Goal: Transaction & Acquisition: Obtain resource

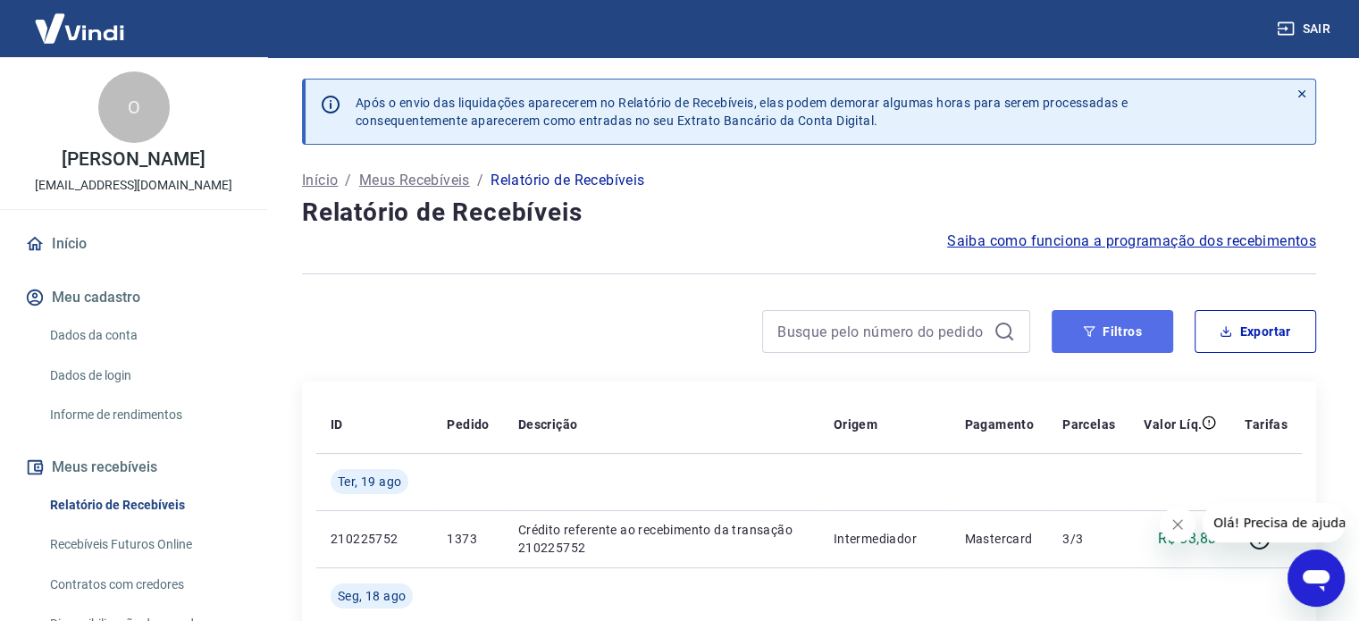
click at [1111, 349] on button "Filtros" at bounding box center [1113, 331] width 122 height 43
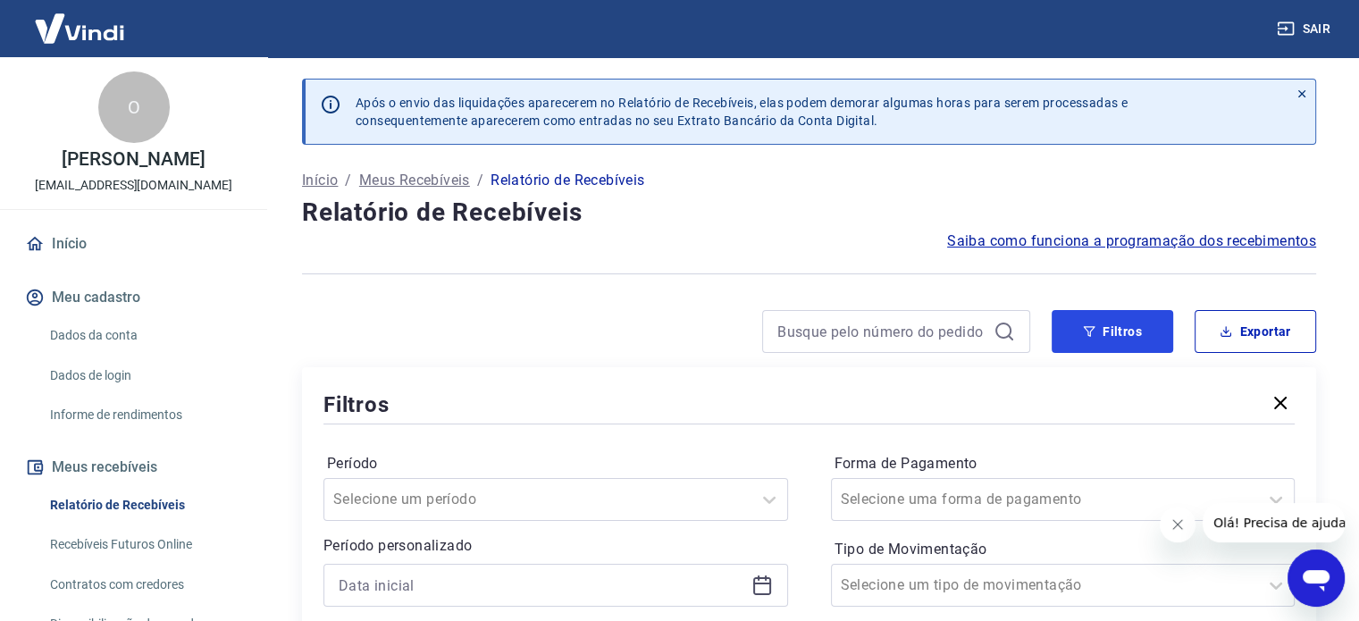
scroll to position [89, 0]
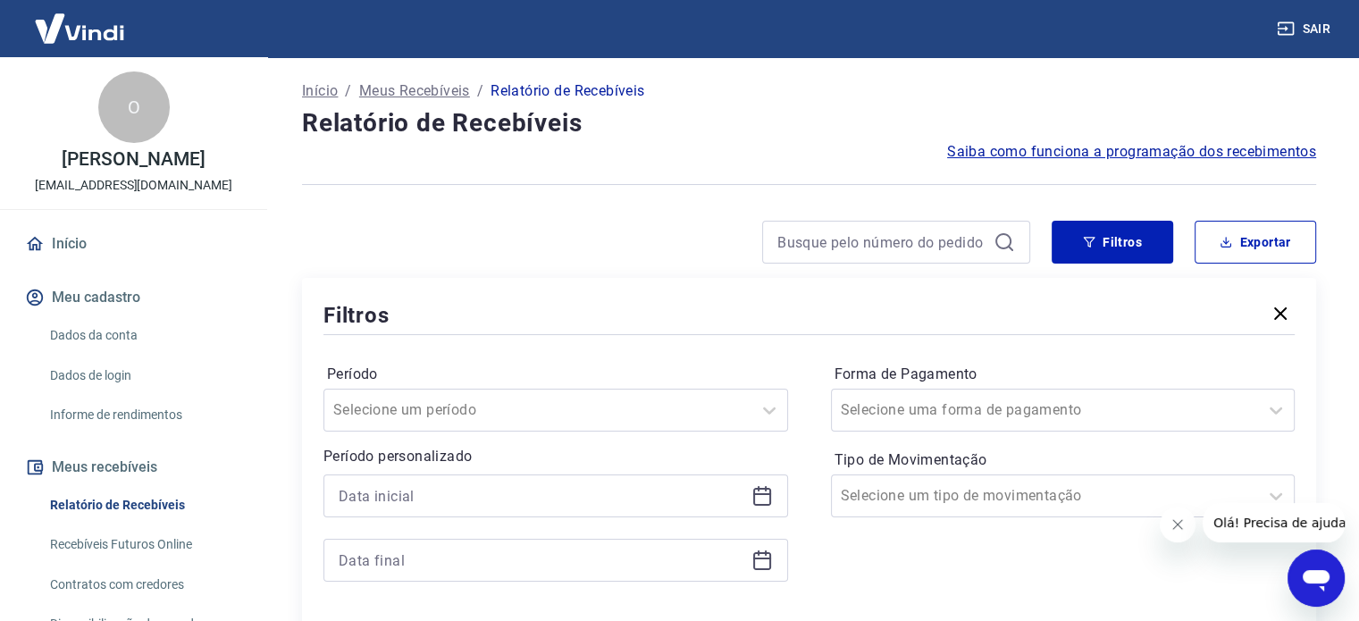
click at [762, 500] on icon at bounding box center [761, 495] width 21 height 21
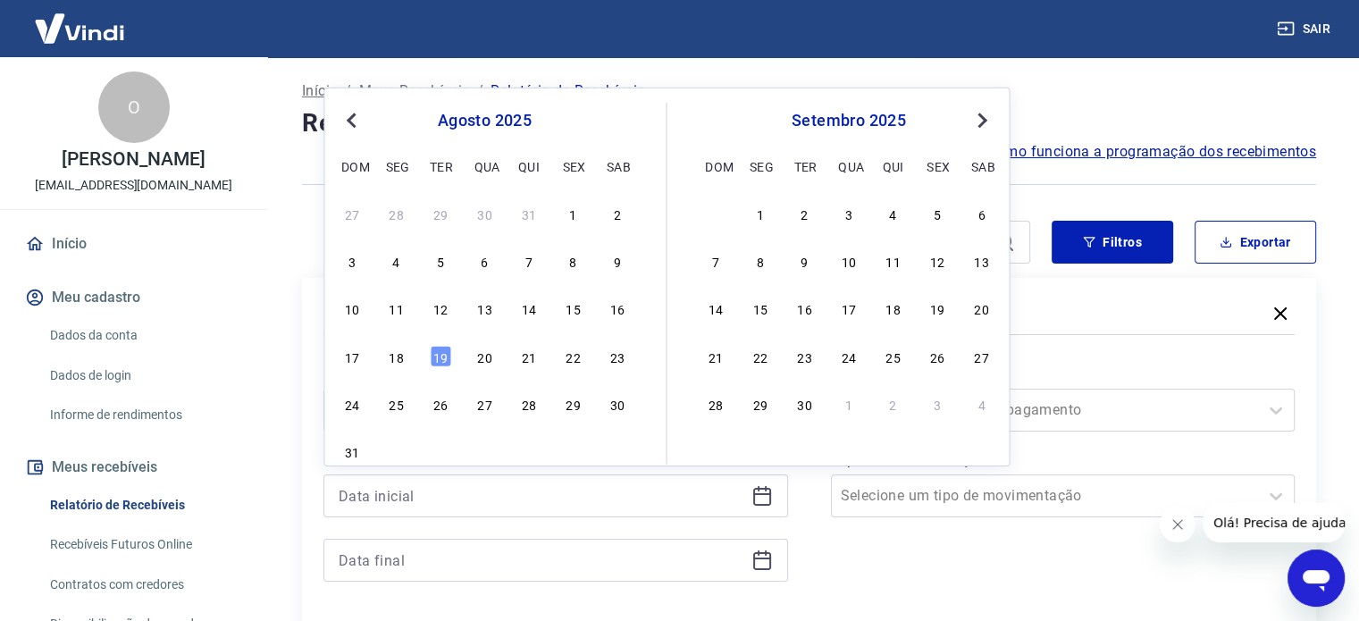
click at [412, 354] on div "17 18 19 20 21 22 23" at bounding box center [484, 356] width 291 height 26
click at [403, 353] on div "18" at bounding box center [396, 356] width 21 height 21
type input "[DATE]"
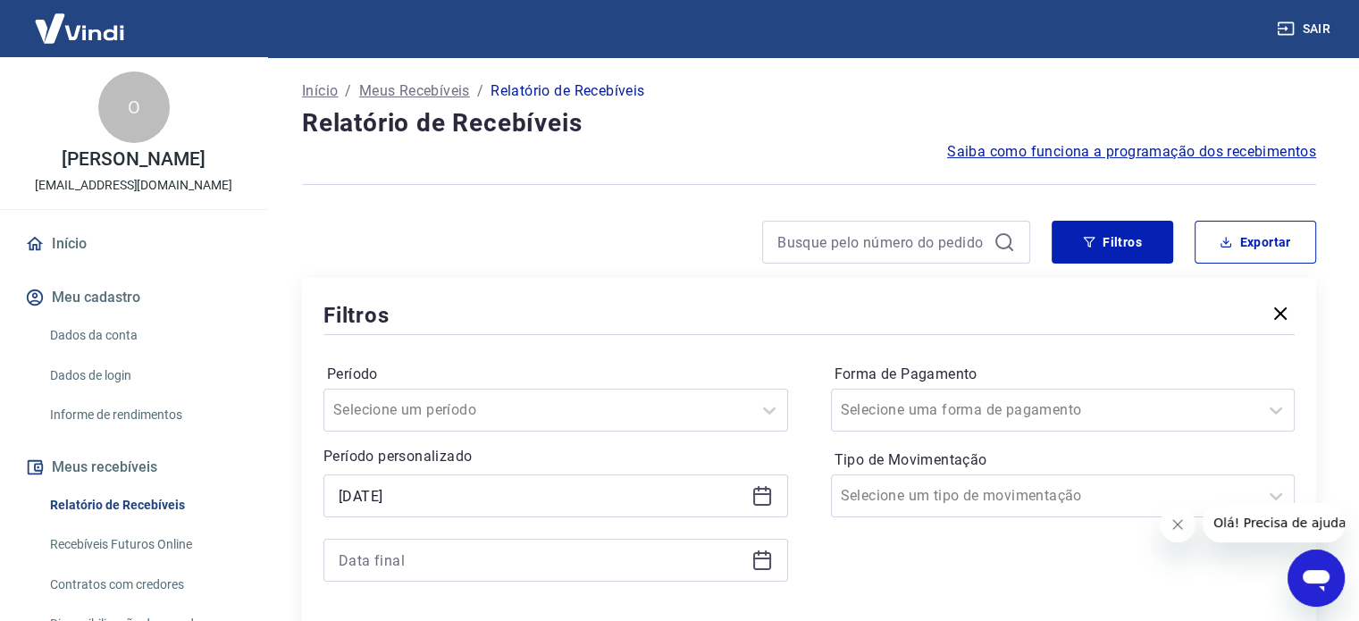
scroll to position [179, 0]
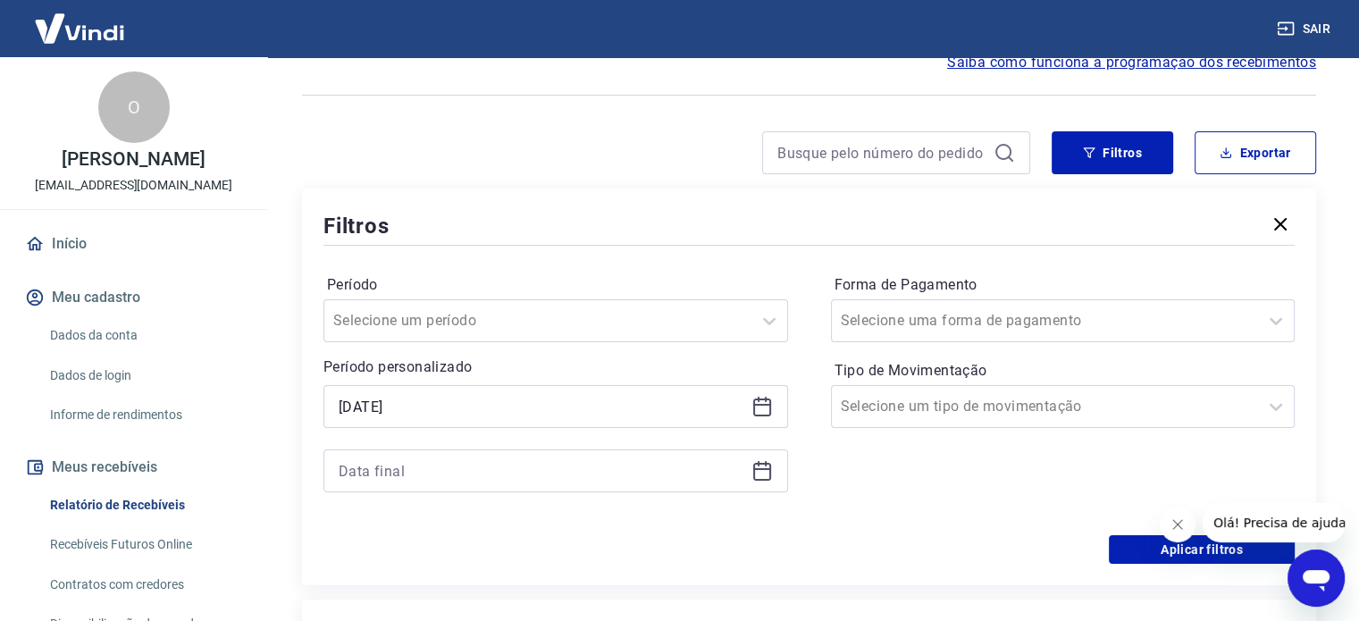
click at [767, 474] on icon at bounding box center [761, 470] width 21 height 21
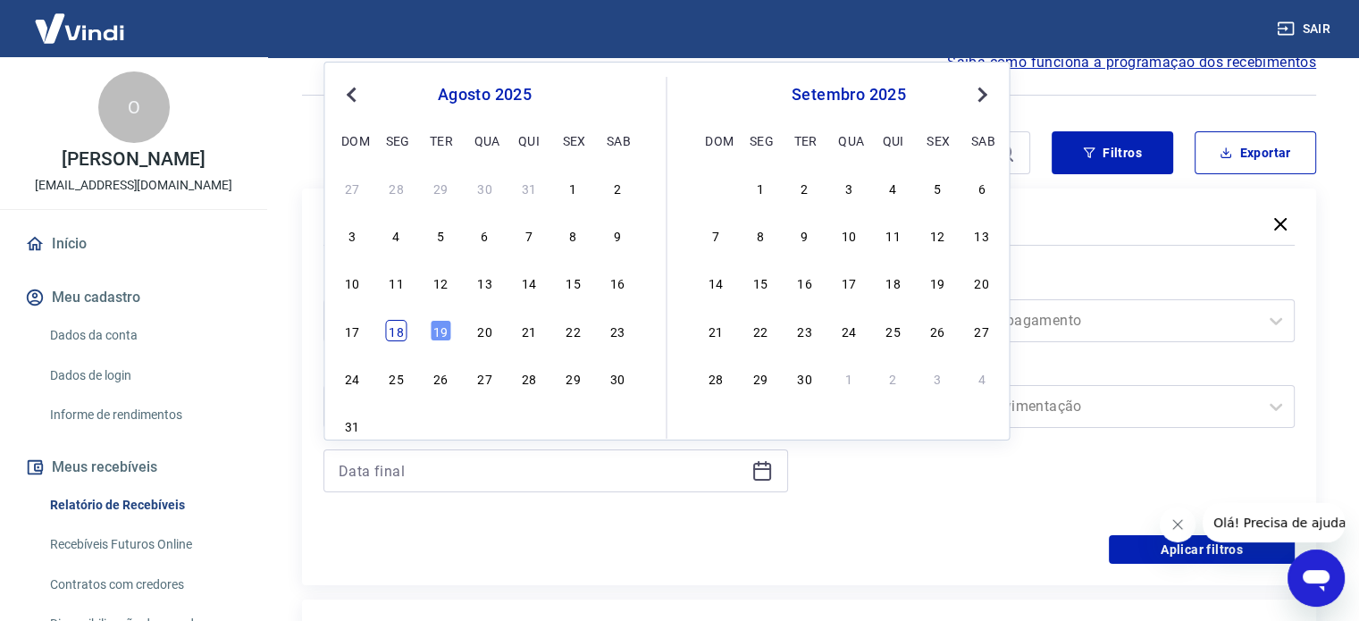
click at [403, 324] on div "18" at bounding box center [396, 330] width 21 height 21
type input "[DATE]"
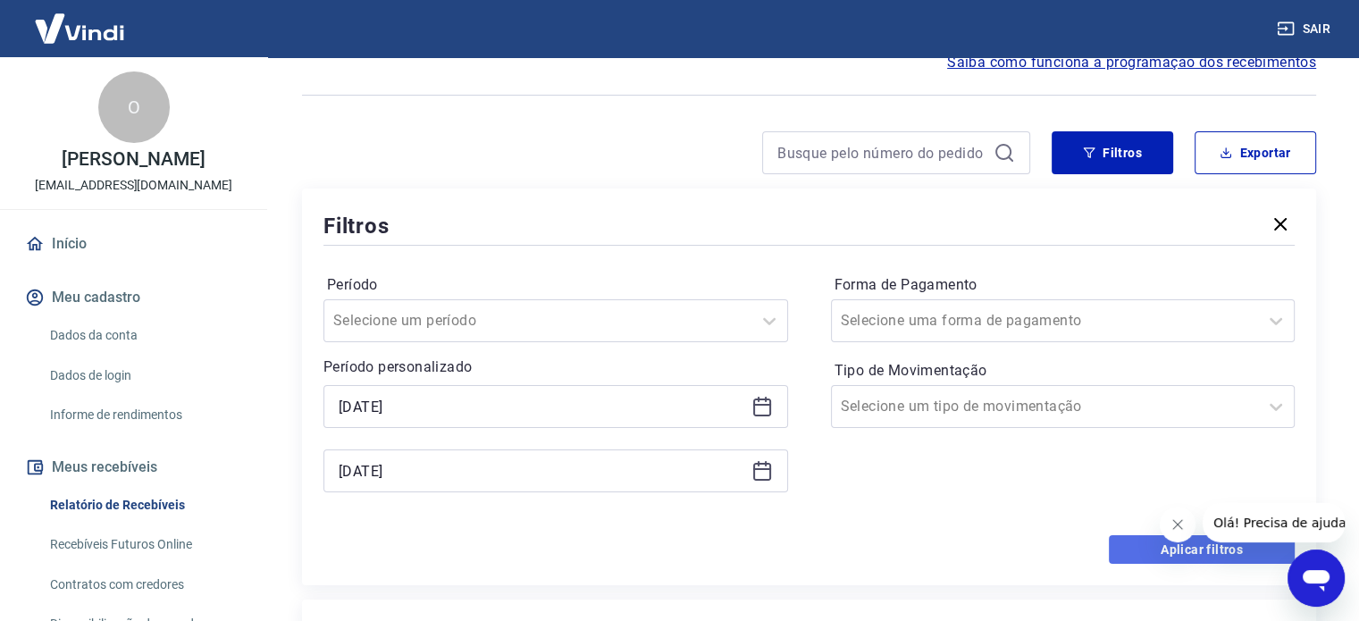
click at [1128, 547] on button "Aplicar filtros" at bounding box center [1202, 549] width 186 height 29
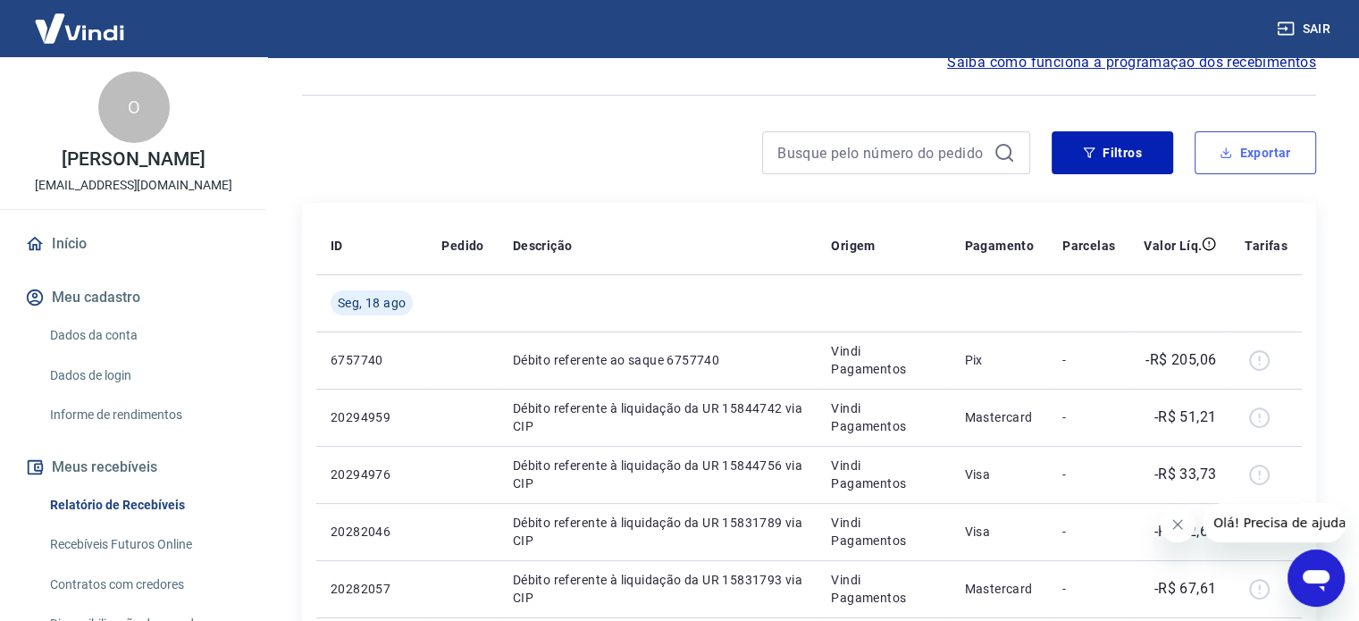
scroll to position [268, 0]
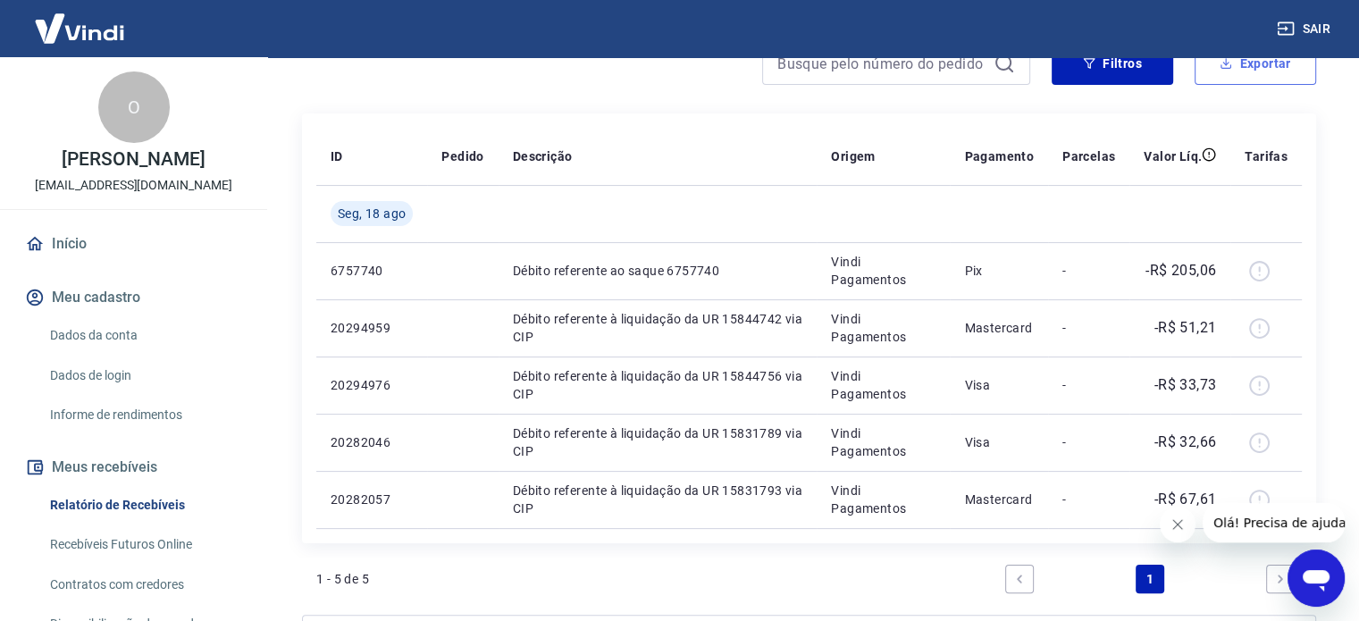
click at [1217, 62] on button "Exportar" at bounding box center [1256, 63] width 122 height 43
type input "[DATE]"
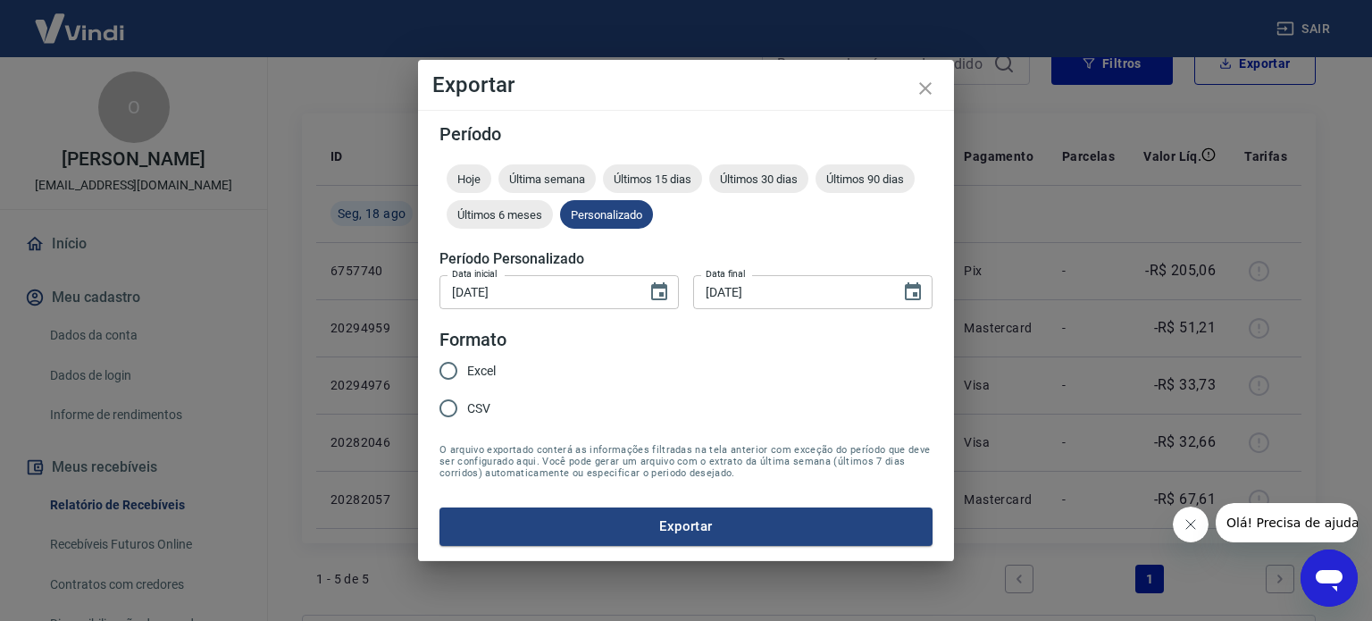
click at [448, 372] on input "Excel" at bounding box center [449, 371] width 38 height 38
radio input "true"
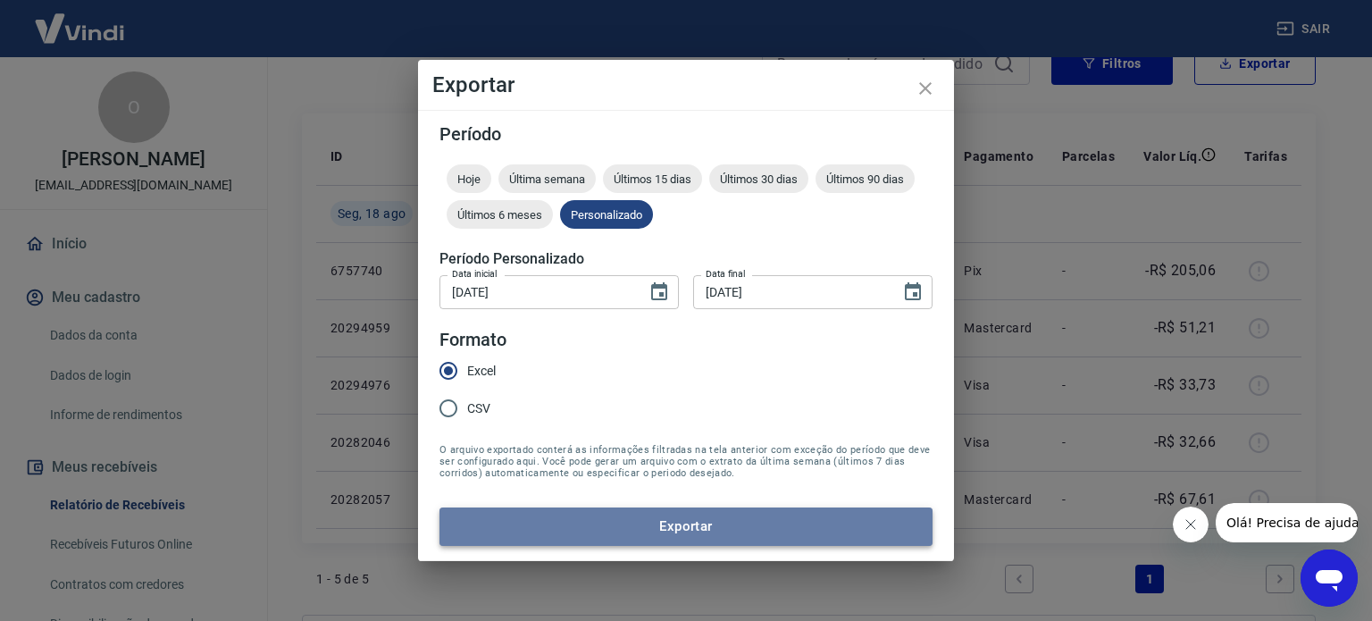
click at [717, 528] on button "Exportar" at bounding box center [686, 527] width 493 height 38
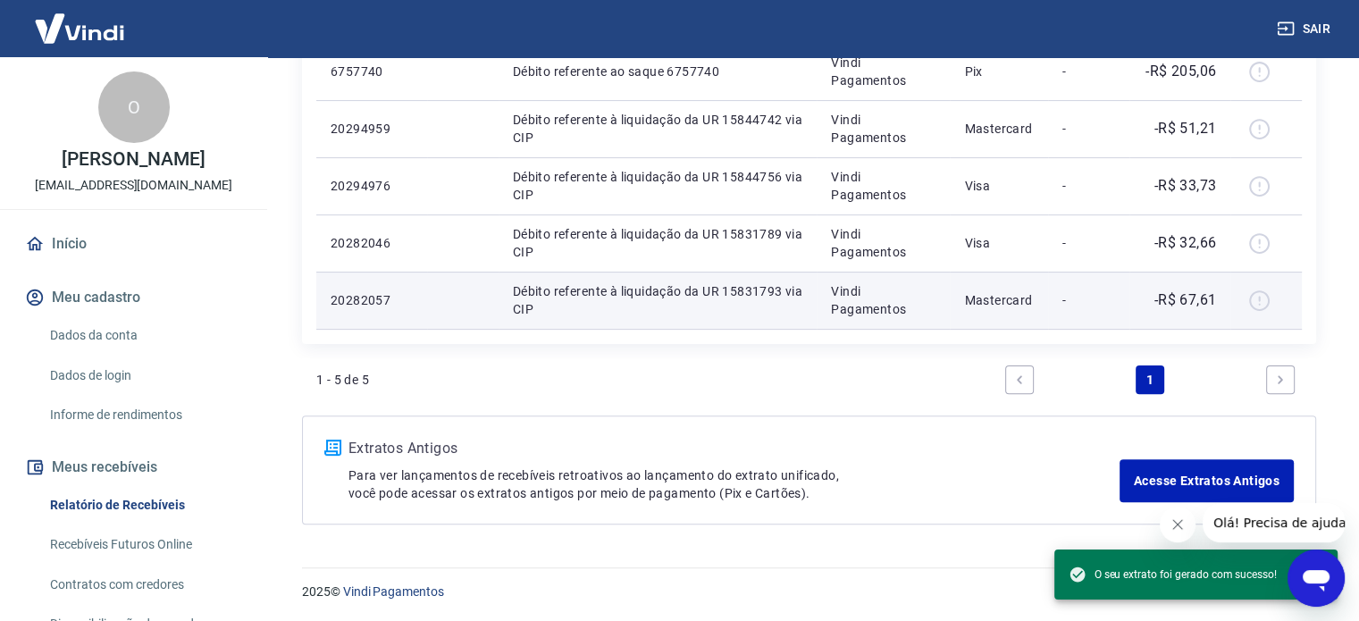
scroll to position [110, 0]
